Goal: Information Seeking & Learning: Learn about a topic

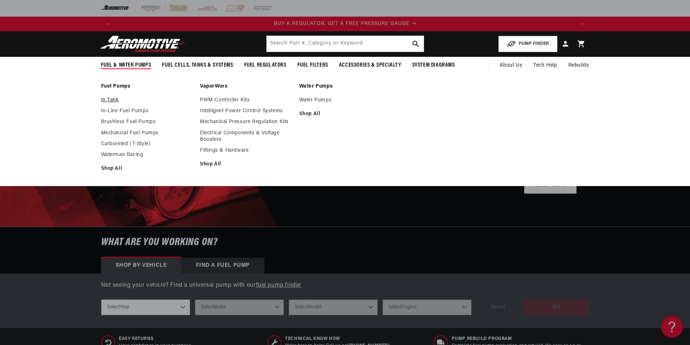
click at [115, 98] on link "In-Tank" at bounding box center [147, 100] width 92 height 7
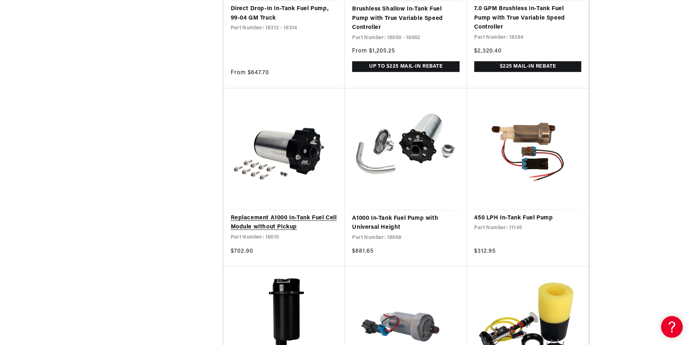
click at [260, 220] on link "Replacement A1000 In-Tank Fuel Cell Module without Pickup" at bounding box center [284, 223] width 107 height 18
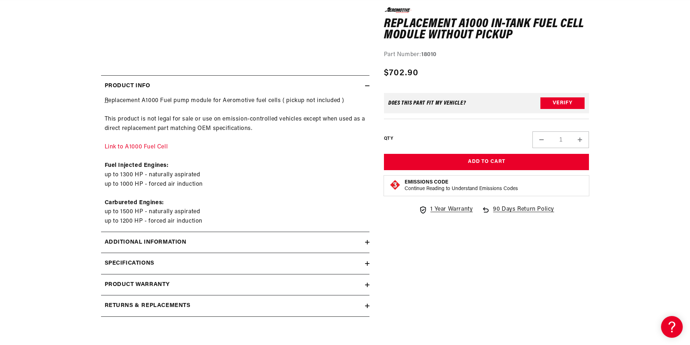
scroll to position [290, 0]
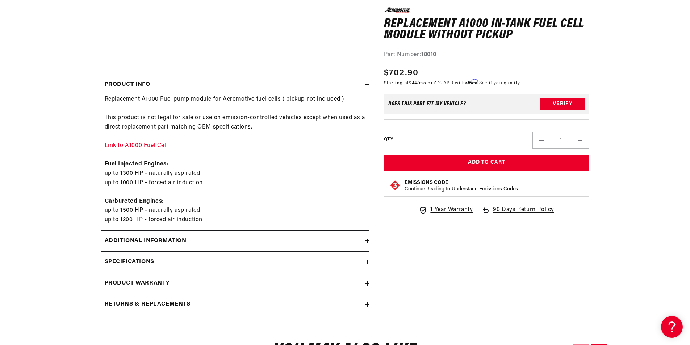
click at [43, 186] on section "0.0 star rating Write a review Replacement A1000 In-Tank Fuel Cell Module witho…" at bounding box center [345, 65] width 690 height 523
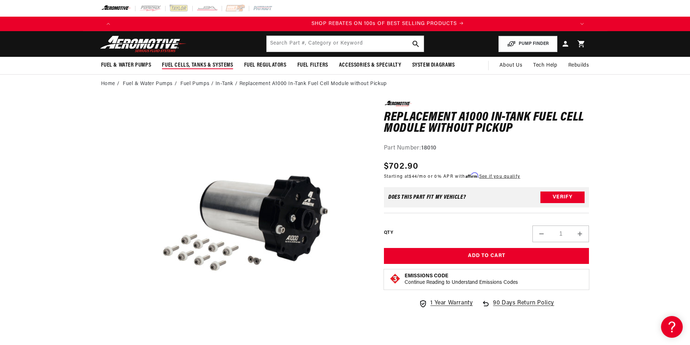
scroll to position [0, 918]
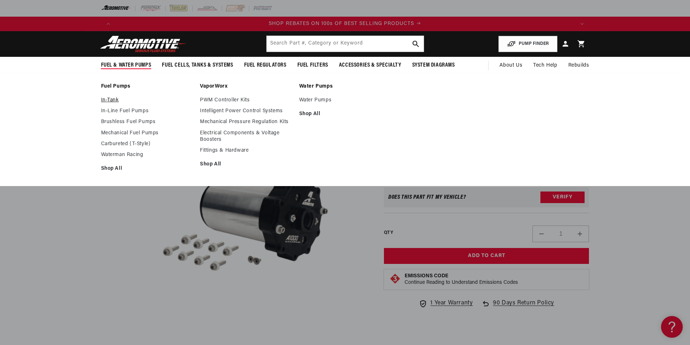
click at [118, 99] on link "In-Tank" at bounding box center [147, 100] width 92 height 7
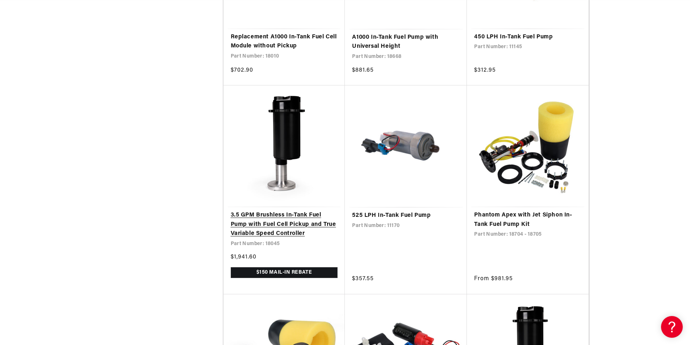
scroll to position [0, 459]
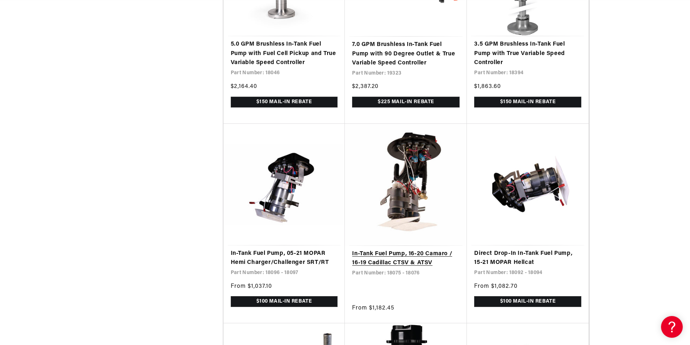
click at [412, 256] on link "In-Tank Fuel Pump, 16-20 Camaro / 16-19 Cadillac CTSV & ATSV" at bounding box center [406, 258] width 108 height 18
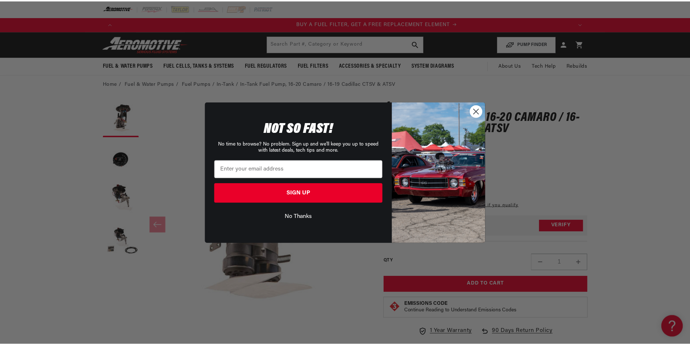
scroll to position [0, 459]
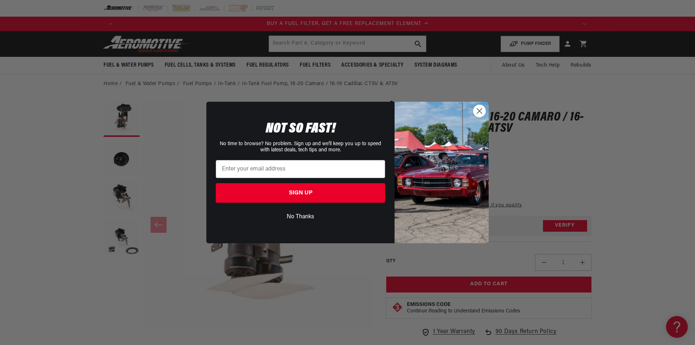
click at [479, 112] on icon "Close dialog" at bounding box center [479, 111] width 5 height 5
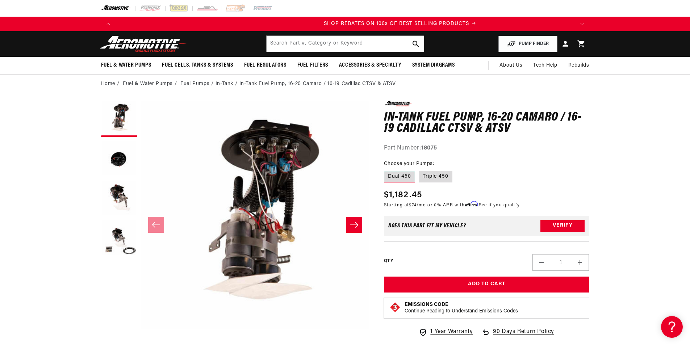
scroll to position [0, 918]
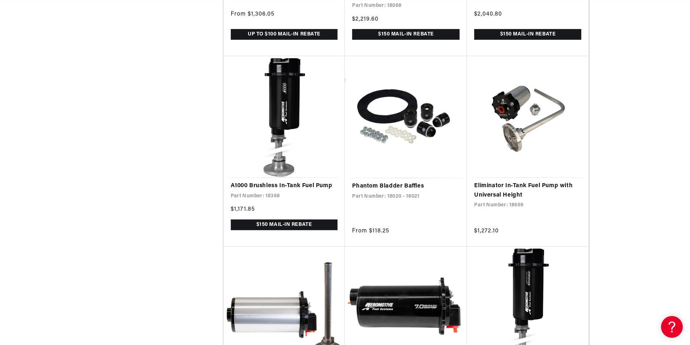
scroll to position [1412, 0]
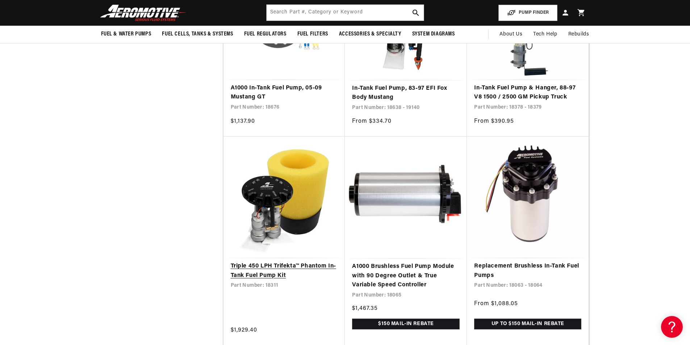
scroll to position [0, 459]
click at [276, 275] on link "Triple 450 LPH Trifekta™ Phantom In-Tank Fuel Pump Kit" at bounding box center [284, 271] width 107 height 18
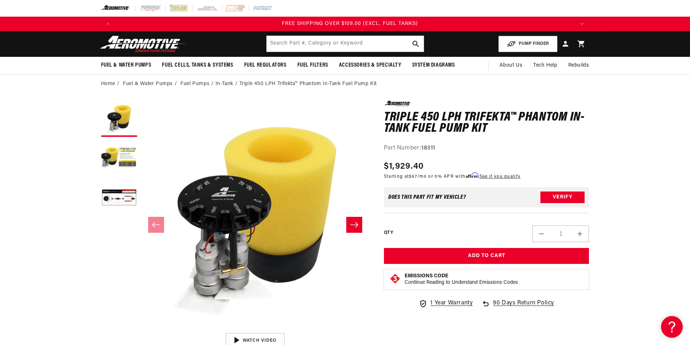
scroll to position [0, 1377]
